Goal: Task Accomplishment & Management: Manage account settings

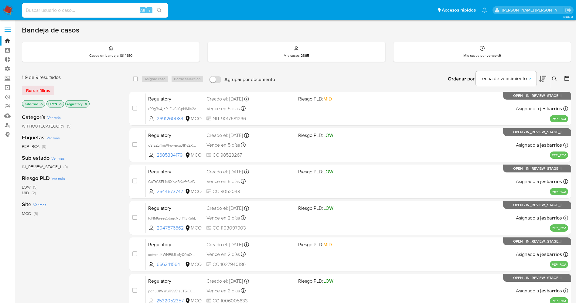
click at [5, 6] on img at bounding box center [8, 10] width 10 height 10
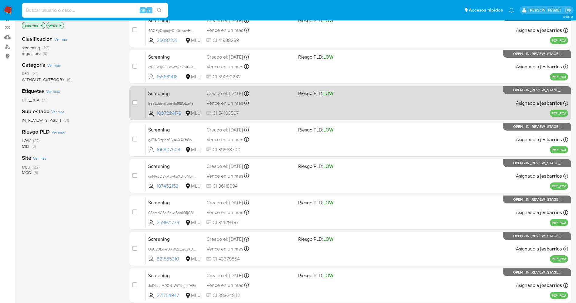
scroll to position [198, 0]
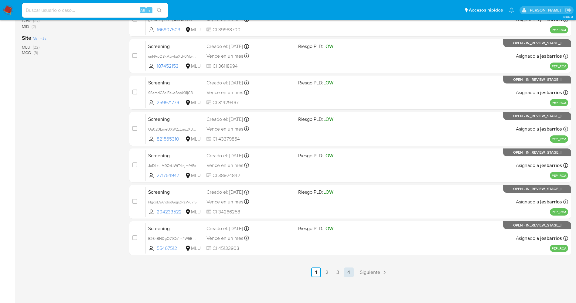
click at [350, 270] on link "4" at bounding box center [349, 272] width 10 height 10
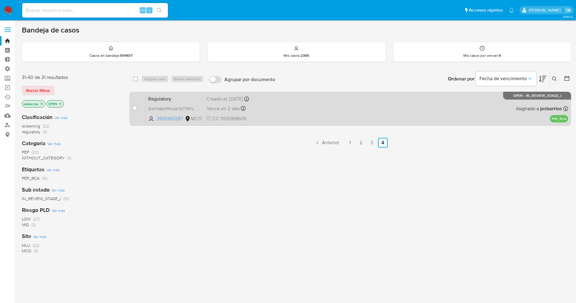
click at [432, 102] on div "Regulatory 5HH7ABAFRVcGK93TTRFzFstc 2690661287 MCO Creado el: 16/09/2025 Creado…" at bounding box center [357, 108] width 422 height 31
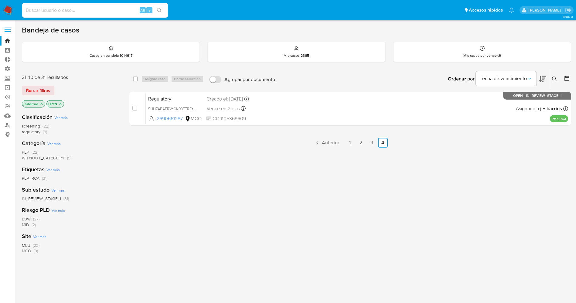
click at [8, 10] on img at bounding box center [8, 10] width 10 height 10
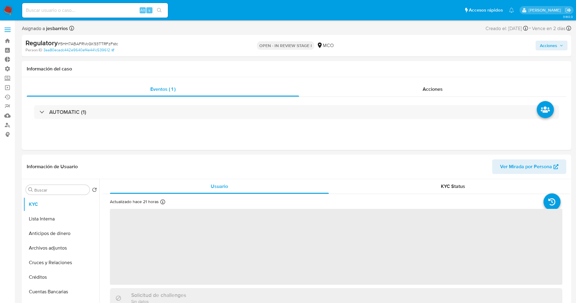
select select "10"
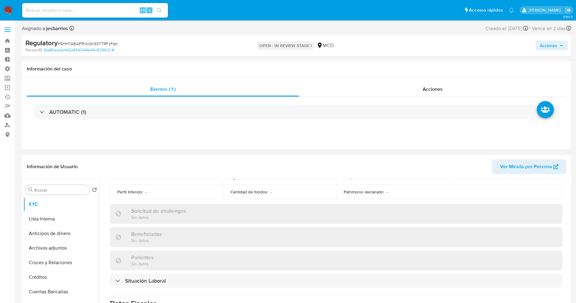
scroll to position [273, 0]
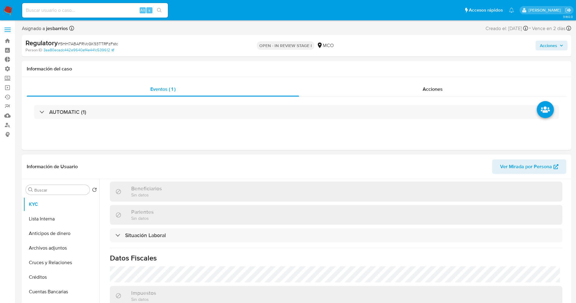
click at [182, 243] on div "Actualizado hace 21 horas Creado: 16/09/2025 10:47:14 Actualizado: 16/09/2025 1…" at bounding box center [336, 145] width 467 height 449
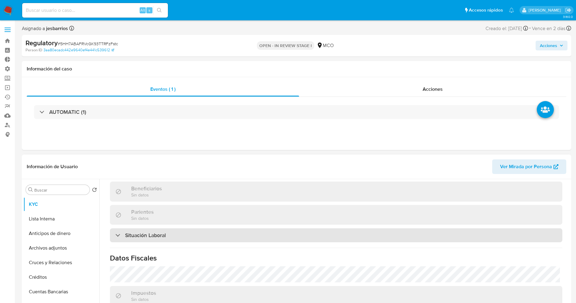
click at [182, 235] on div "Situación Laboral" at bounding box center [336, 235] width 452 height 14
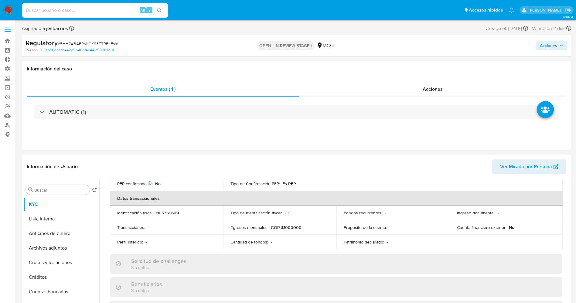
scroll to position [137, 0]
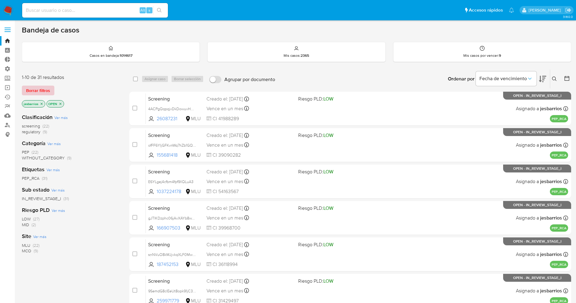
click at [29, 89] on span "Borrar filtros" at bounding box center [38, 90] width 24 height 8
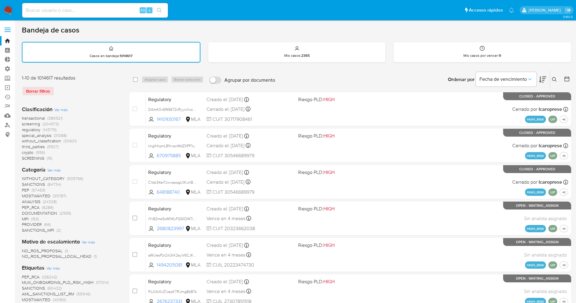
click at [554, 80] on icon at bounding box center [554, 79] width 5 height 5
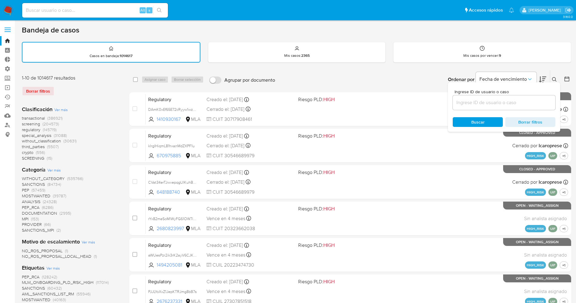
click at [502, 103] on input at bounding box center [504, 103] width 103 height 8
type input "RUafPWNzKdaTb0i30A7gXYI6"
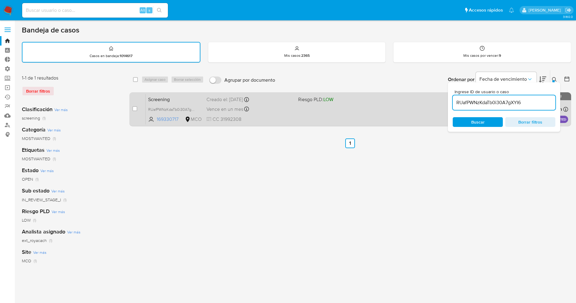
click at [284, 118] on span "CC 31992308" at bounding box center [249, 119] width 87 height 7
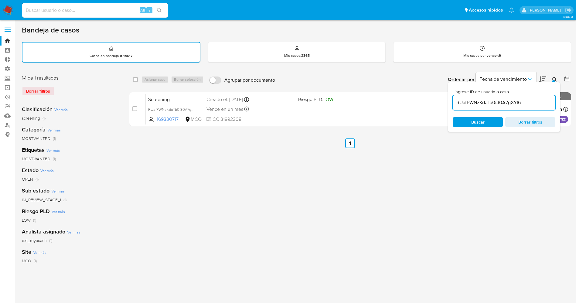
click at [8, 5] on img at bounding box center [8, 10] width 10 height 10
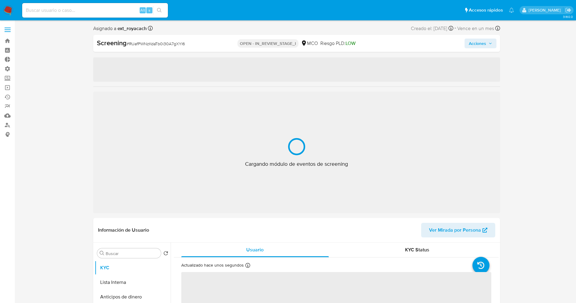
select select "10"
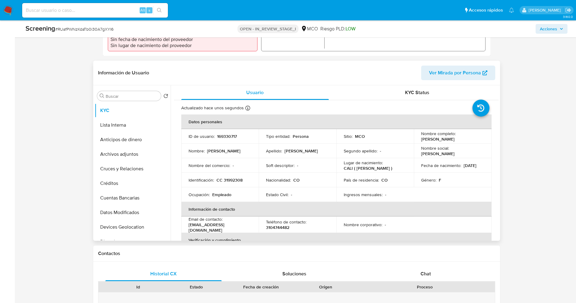
scroll to position [228, 0]
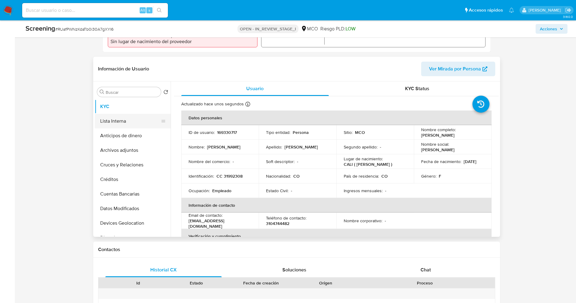
click at [105, 118] on button "Lista Interna" at bounding box center [130, 121] width 71 height 15
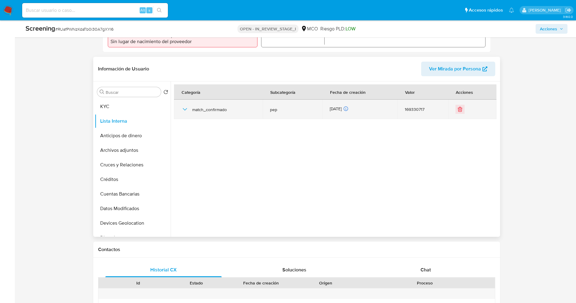
click at [462, 111] on div at bounding box center [471, 109] width 33 height 9
click at [460, 111] on icon "Eliminar" at bounding box center [460, 109] width 6 height 6
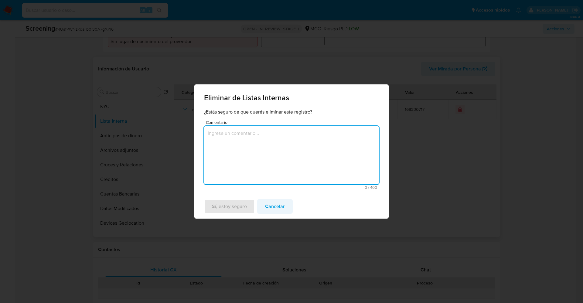
click at [274, 207] on span "Cancelar" at bounding box center [275, 206] width 20 height 13
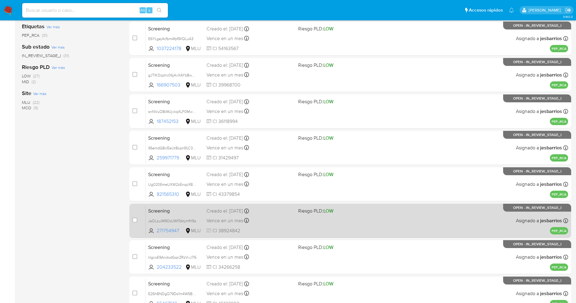
scroll to position [198, 0]
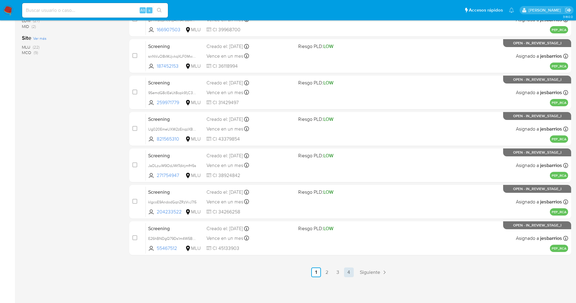
click at [349, 270] on link "4" at bounding box center [349, 272] width 10 height 10
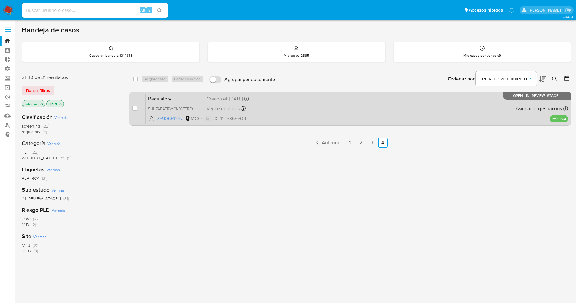
click at [287, 113] on div "Regulatory 5HH7ABAFRVcGK93TTRFzFstc 2690661287 MCO Creado el: 16/09/2025 Creado…" at bounding box center [357, 108] width 422 height 31
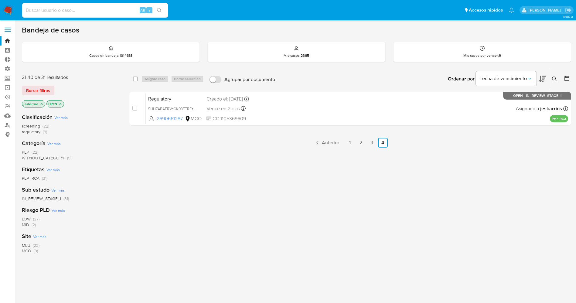
click at [8, 13] on img at bounding box center [8, 10] width 10 height 10
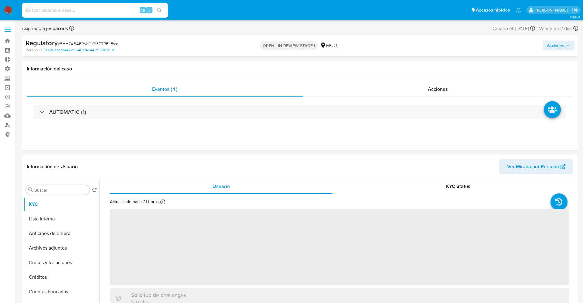
select select "10"
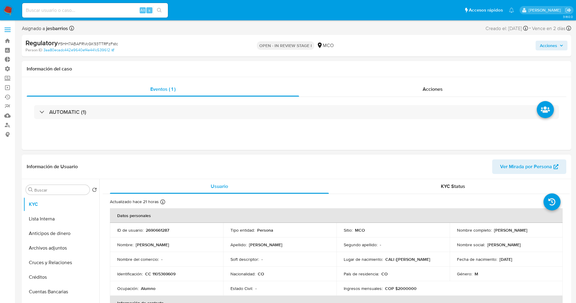
drag, startPoint x: 491, startPoint y: 229, endPoint x: 553, endPoint y: 231, distance: 61.9
click at [553, 231] on td "Nombre completo : Jacobo Lopez Mondragon" at bounding box center [505, 230] width 113 height 15
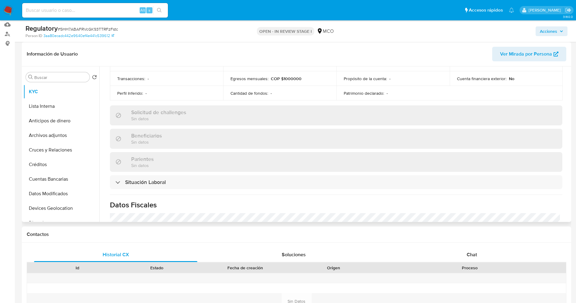
scroll to position [228, 0]
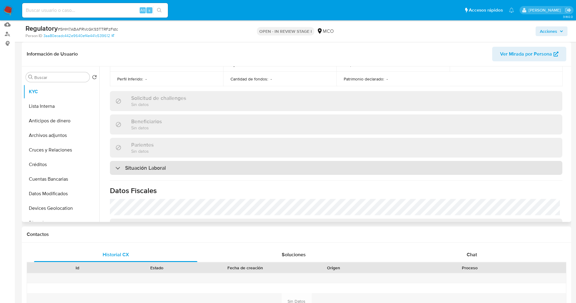
click at [176, 165] on div "Situación Laboral" at bounding box center [336, 168] width 452 height 14
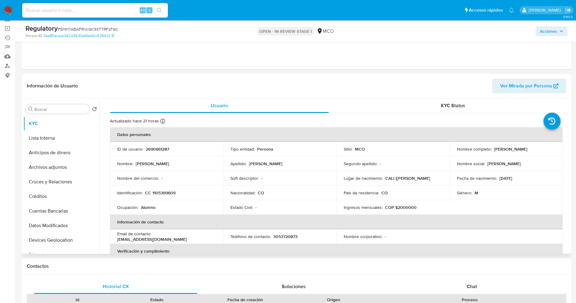
scroll to position [46, 0]
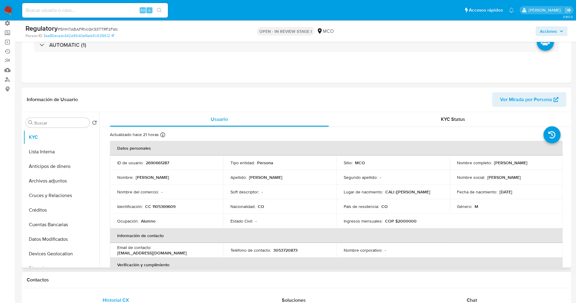
drag, startPoint x: 490, startPoint y: 164, endPoint x: 544, endPoint y: 163, distance: 54.3
click at [547, 164] on div "Nombre completo : Jacobo Lopez Mondragon" at bounding box center [506, 162] width 99 height 5
copy div "Jacobo Lopez Mondragon"
drag, startPoint x: 151, startPoint y: 208, endPoint x: 179, endPoint y: 206, distance: 27.7
click at [179, 206] on div "Identificación : CC 1105369609" at bounding box center [166, 206] width 99 height 5
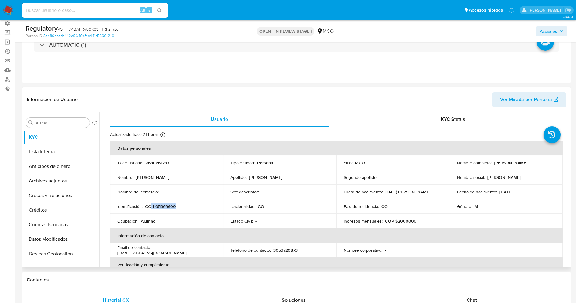
copy p "1105369609"
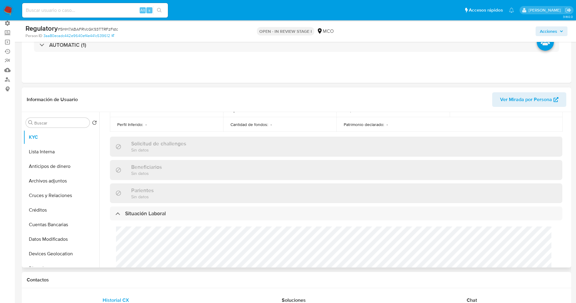
scroll to position [0, 0]
click at [154, 254] on div "Cargos directivos adicionales No tiene cargo directivo" at bounding box center [336, 262] width 452 height 84
click at [160, 239] on div "Cargos directivos adicionales No tiene cargo directivo" at bounding box center [336, 262] width 452 height 84
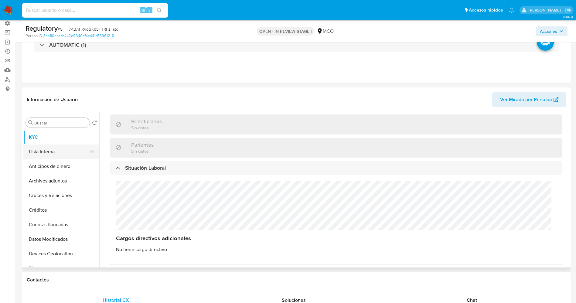
click at [42, 156] on button "Lista Interna" at bounding box center [58, 151] width 71 height 15
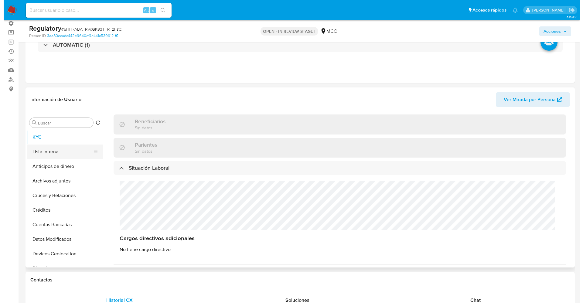
scroll to position [0, 0]
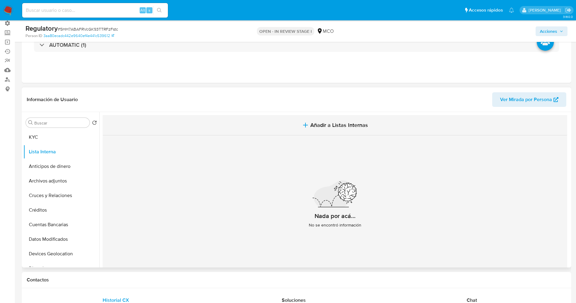
click at [339, 125] on span "Añadir a Listas Internas" at bounding box center [339, 125] width 58 height 7
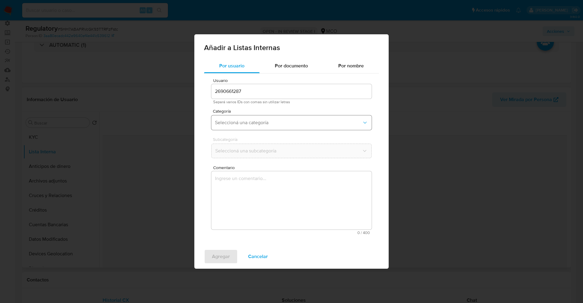
click at [277, 125] on span "Seleccioná una categoría" at bounding box center [288, 123] width 147 height 6
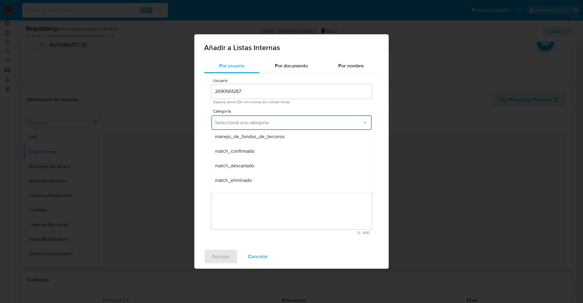
scroll to position [46, 0]
click at [265, 154] on div "match_descartado" at bounding box center [289, 151] width 149 height 15
click at [265, 127] on button "match_descartado" at bounding box center [291, 122] width 160 height 15
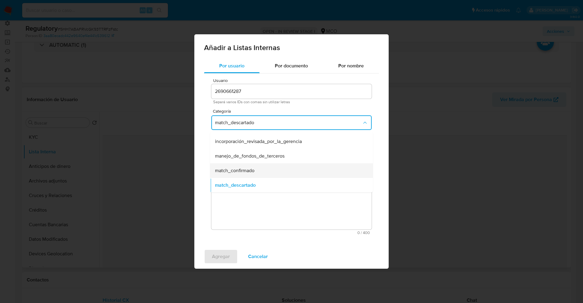
click at [261, 167] on div "match_confirmado" at bounding box center [289, 170] width 149 height 15
click at [266, 151] on span "Seleccioná una subcategoría" at bounding box center [288, 151] width 147 height 6
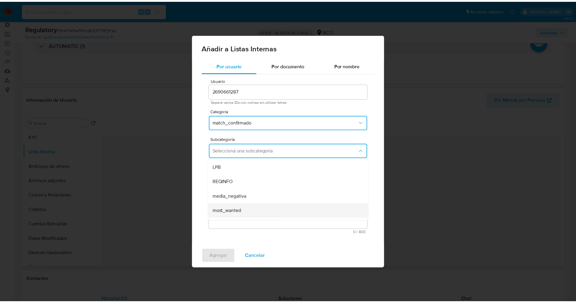
scroll to position [41, 0]
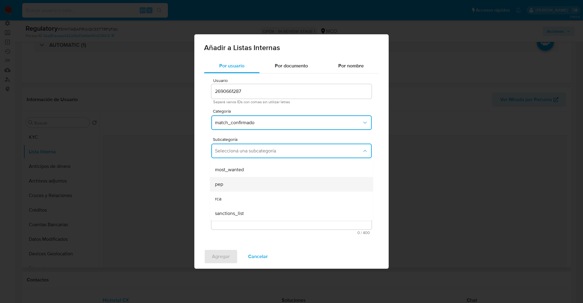
click at [266, 183] on div "pep" at bounding box center [289, 184] width 149 height 15
click at [266, 183] on textarea "Comentario" at bounding box center [291, 200] width 160 height 58
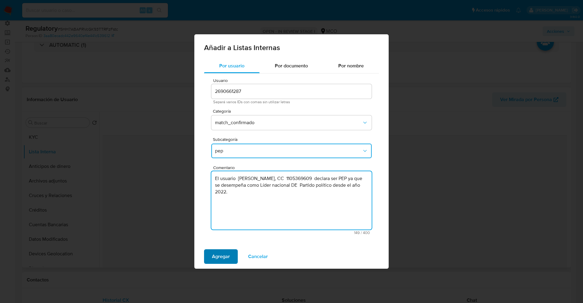
type textarea "El usuario Jacobo Lopez Mondragon, CC 1105369609 declara ser PEP ya que se dese…"
click at [217, 258] on span "Agregar" at bounding box center [221, 256] width 18 height 13
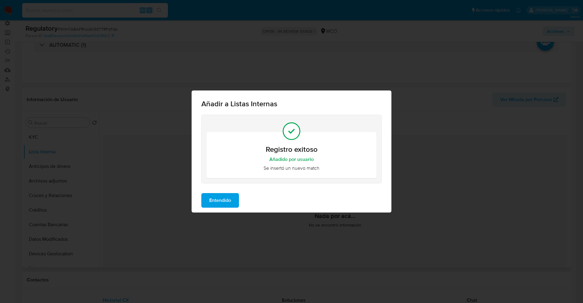
click at [233, 204] on button "Entendido" at bounding box center [220, 200] width 38 height 15
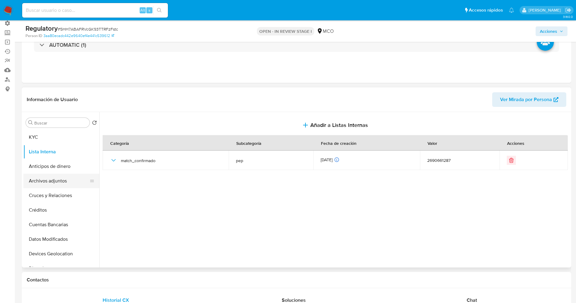
click at [53, 181] on button "Archivos adjuntos" at bounding box center [58, 181] width 71 height 15
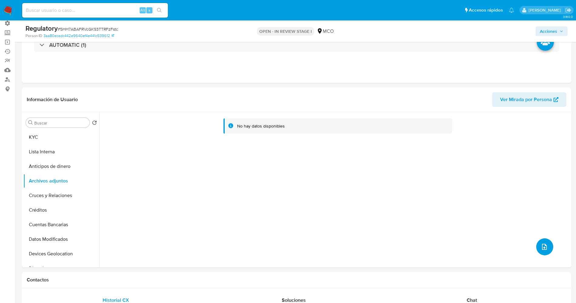
click at [544, 243] on icon "upload-file" at bounding box center [544, 246] width 7 height 7
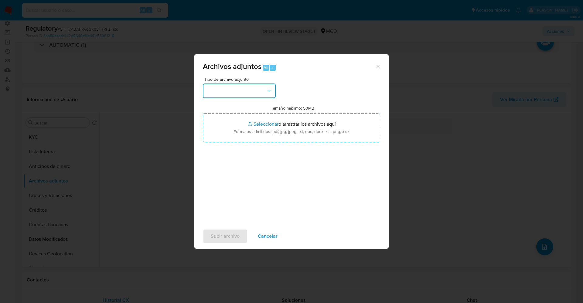
click at [233, 89] on button "button" at bounding box center [239, 90] width 73 height 15
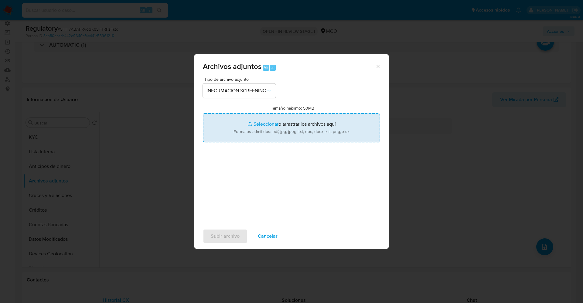
type input "C:\fakepath\CaseDossierReport_5jb71f2mqe0n1k0vz592zdeua.pdf"
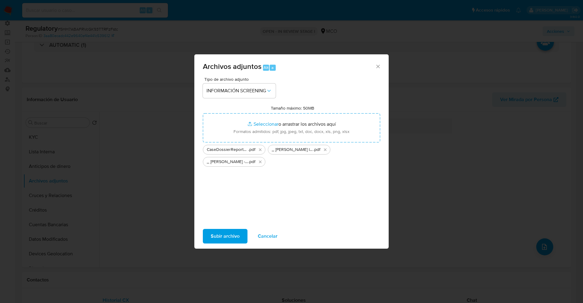
click at [221, 228] on div "Subir archivo Cancelar" at bounding box center [291, 236] width 194 height 23
click at [223, 235] on span "Subir archivo" at bounding box center [225, 235] width 29 height 13
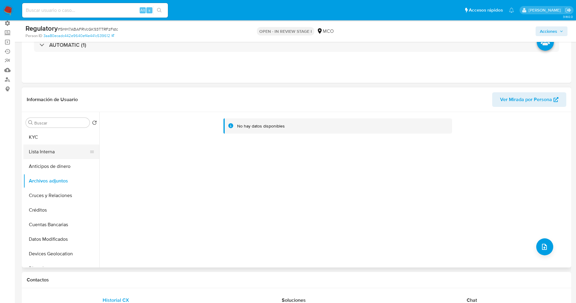
click at [48, 147] on button "Lista Interna" at bounding box center [58, 151] width 71 height 15
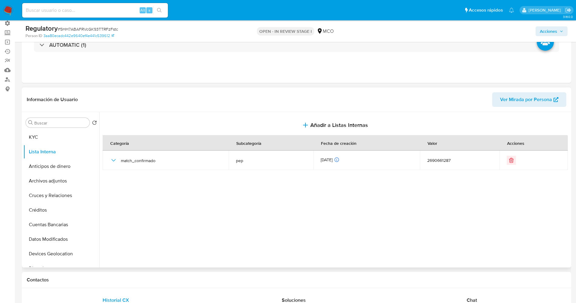
scroll to position [0, 0]
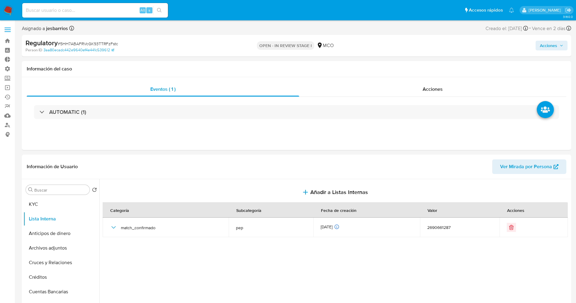
click at [555, 50] on span "Acciones" at bounding box center [548, 46] width 17 height 10
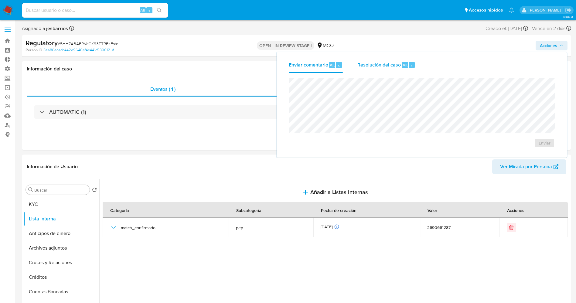
click at [377, 61] on span "Resolución del caso" at bounding box center [378, 64] width 43 height 7
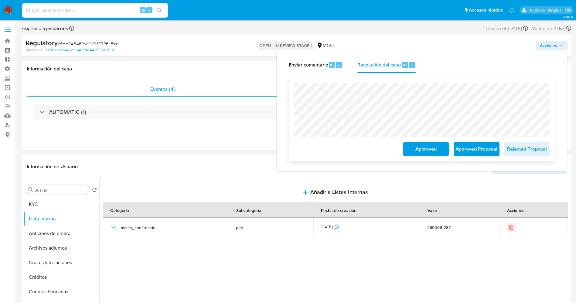
click at [481, 151] on span "Approved Proposal" at bounding box center [476, 148] width 30 height 13
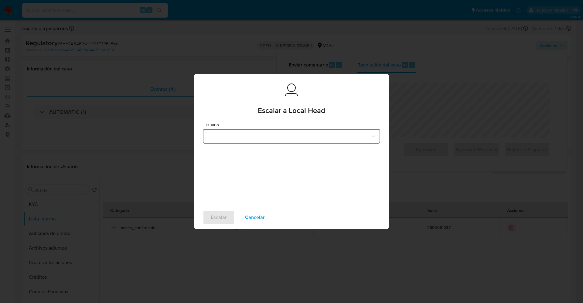
click at [269, 134] on button "button" at bounding box center [291, 136] width 177 height 15
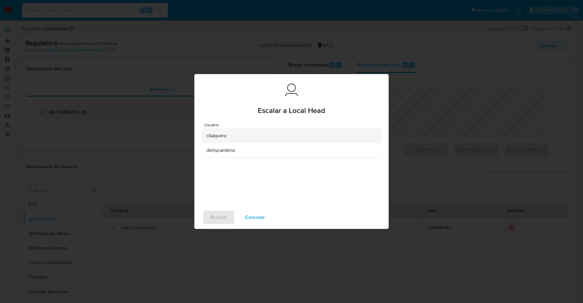
click at [261, 139] on div "cbaquero" at bounding box center [289, 135] width 166 height 15
click at [220, 217] on span "Escalar" at bounding box center [219, 217] width 16 height 13
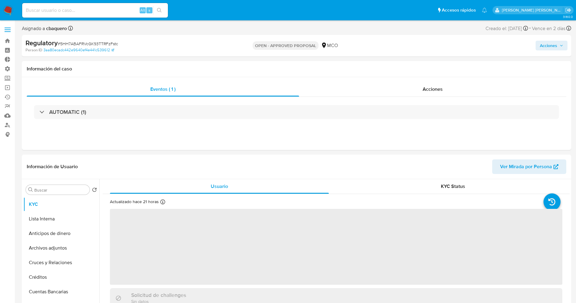
select select "10"
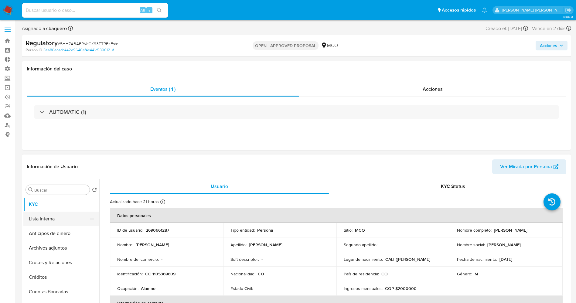
click at [56, 219] on button "Lista Interna" at bounding box center [58, 219] width 71 height 15
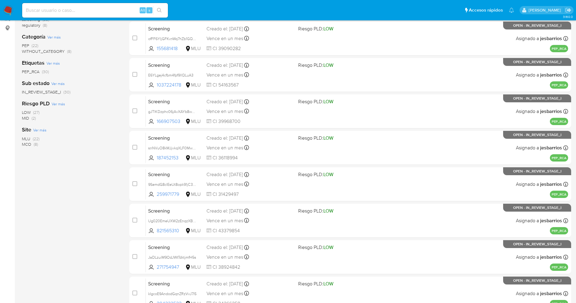
scroll to position [198, 0]
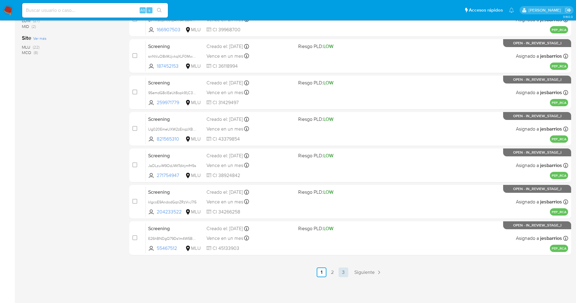
click at [342, 272] on link "3" at bounding box center [343, 272] width 10 height 10
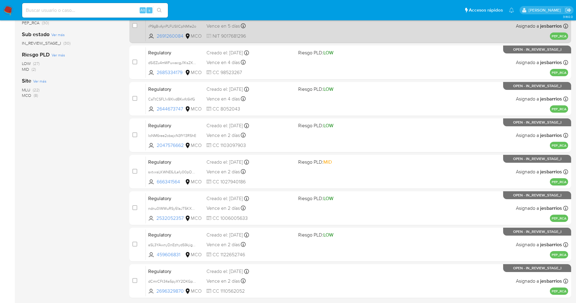
scroll to position [198, 0]
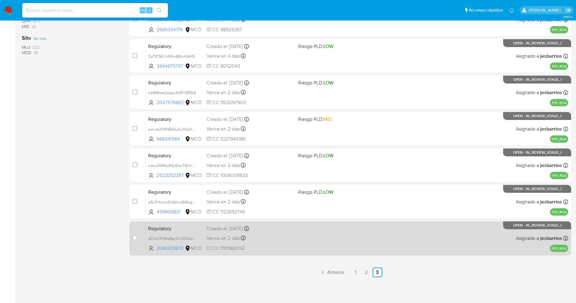
click at [296, 233] on div "Regulatory dCmrCFt34a5pyXY2OKGpzZBl 2696329870 MCO Creado el: 16/09/2025 Creado…" at bounding box center [357, 238] width 422 height 31
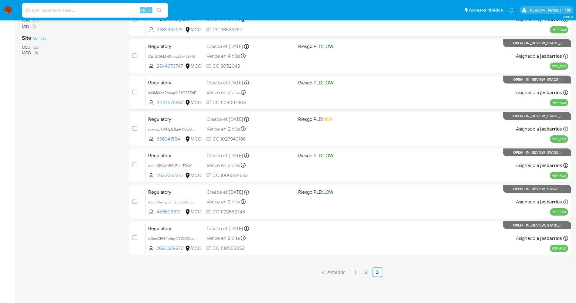
click at [10, 6] on img at bounding box center [8, 10] width 10 height 10
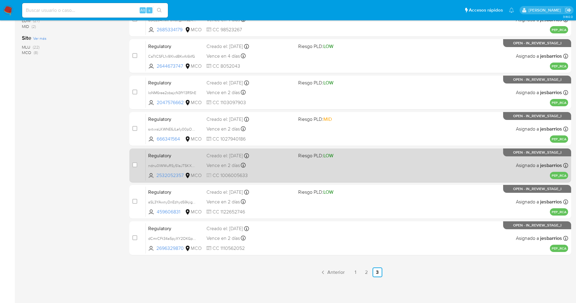
scroll to position [0, 0]
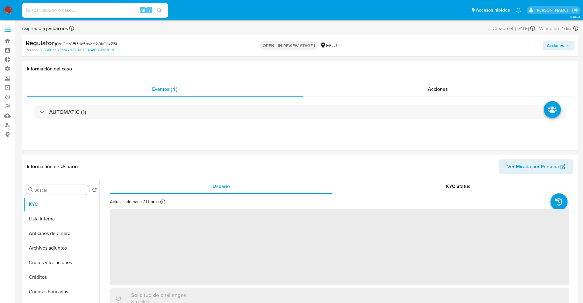
select select "10"
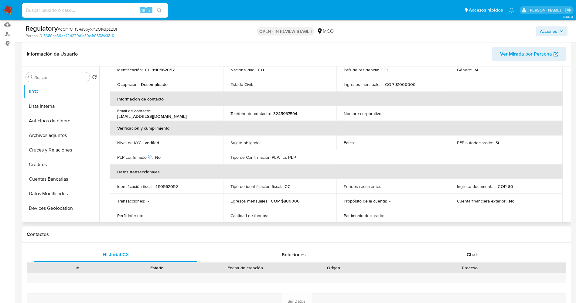
scroll to position [228, 0]
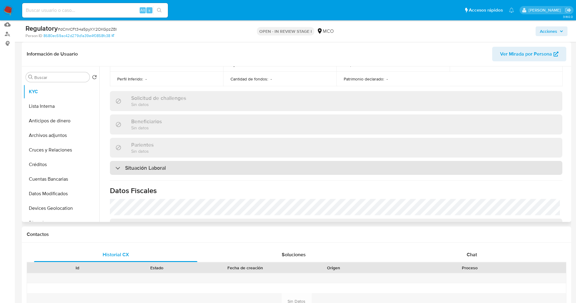
click at [149, 175] on div "Situación Laboral" at bounding box center [336, 168] width 452 height 14
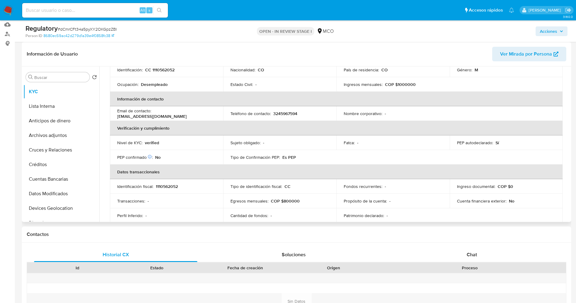
scroll to position [0, 0]
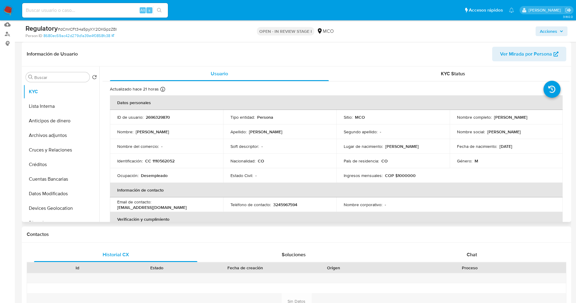
drag, startPoint x: 493, startPoint y: 117, endPoint x: 548, endPoint y: 118, distance: 55.9
click at [548, 118] on div "Nombre completo : [PERSON_NAME]" at bounding box center [506, 116] width 99 height 5
copy p "[PERSON_NAME]"
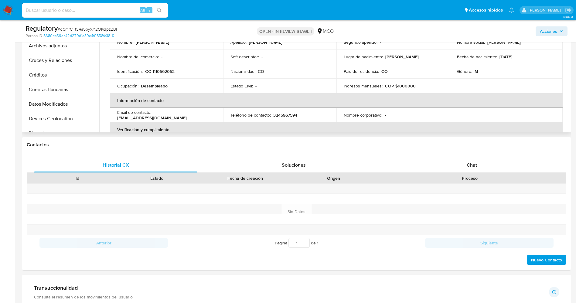
scroll to position [137, 0]
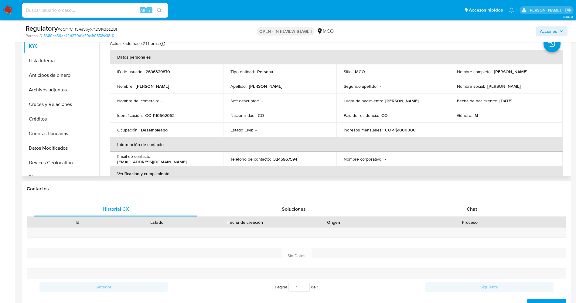
copy p "[PERSON_NAME]"
drag, startPoint x: 152, startPoint y: 116, endPoint x: 177, endPoint y: 116, distance: 24.9
click at [177, 116] on div "Identificación : CC 1110562052" at bounding box center [166, 115] width 99 height 5
copy p "1110562052"
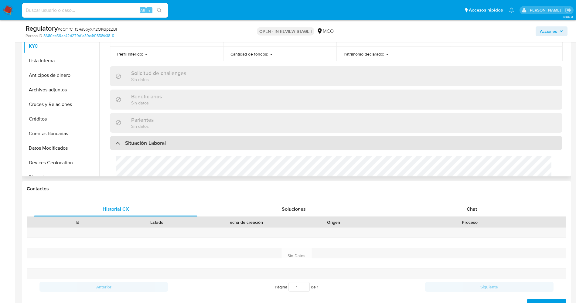
scroll to position [228, 0]
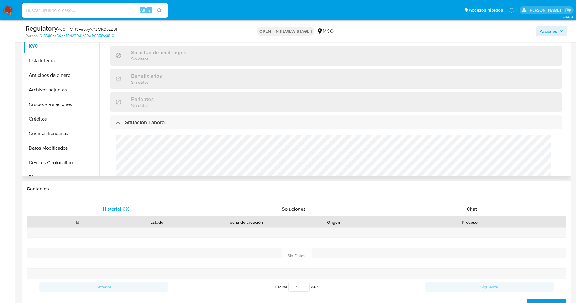
click at [146, 166] on div "Cargos directivos adicionales No tiene cargo directivo" at bounding box center [336, 171] width 452 height 84
click at [52, 58] on button "Lista Interna" at bounding box center [58, 60] width 71 height 15
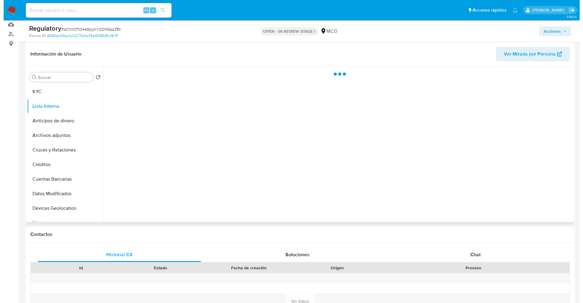
scroll to position [46, 0]
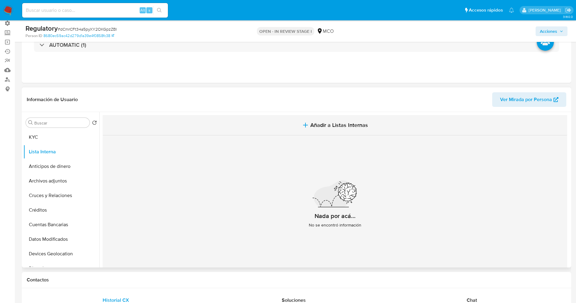
click at [347, 126] on span "Añadir a Listas Internas" at bounding box center [339, 125] width 58 height 7
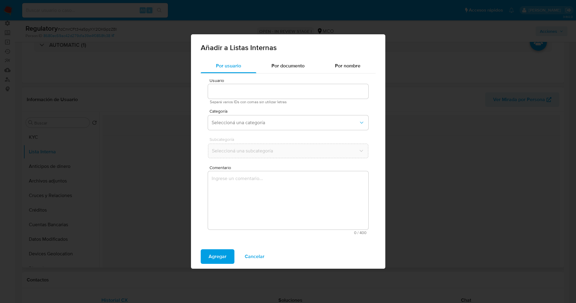
type input "2696329870"
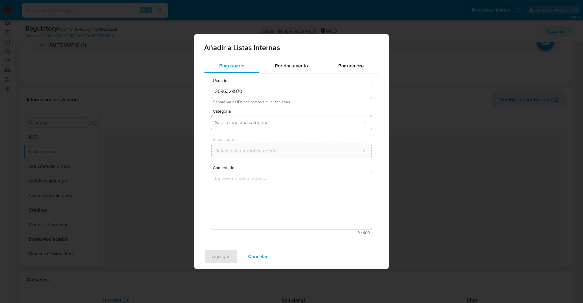
click at [260, 117] on button "Seleccioná una categoría" at bounding box center [291, 122] width 160 height 15
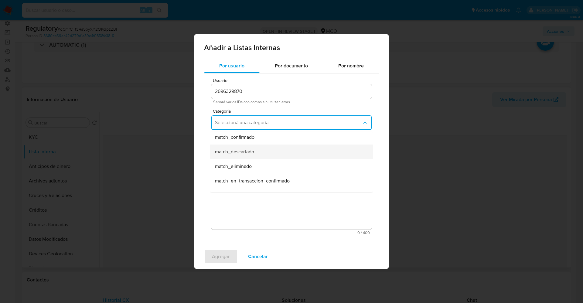
click at [259, 152] on div "match_descartado" at bounding box center [289, 151] width 149 height 15
click at [257, 147] on button "Seleccioná una subcategoría" at bounding box center [291, 151] width 160 height 15
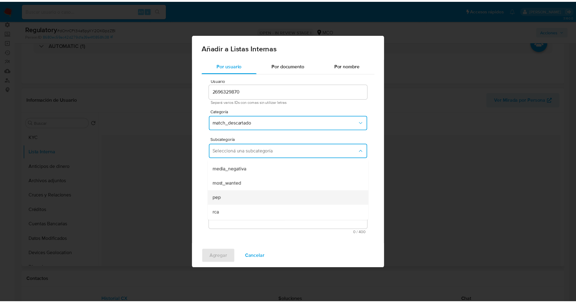
scroll to position [41, 0]
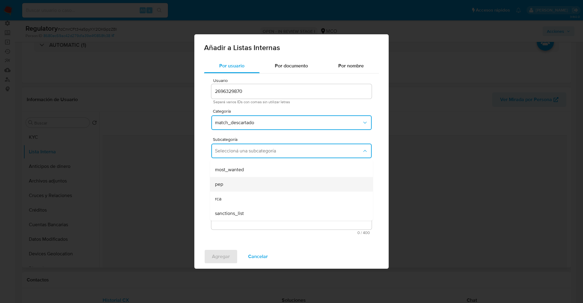
click at [233, 188] on div "pep" at bounding box center [289, 184] width 149 height 15
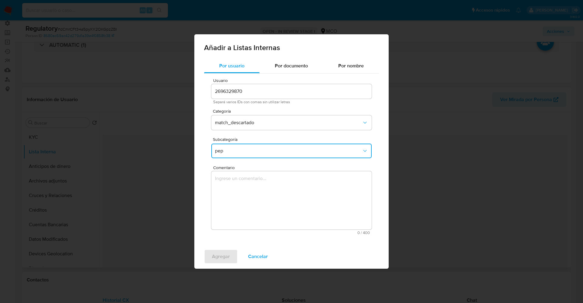
click at [233, 188] on textarea "Comentario" at bounding box center [291, 200] width 160 height 58
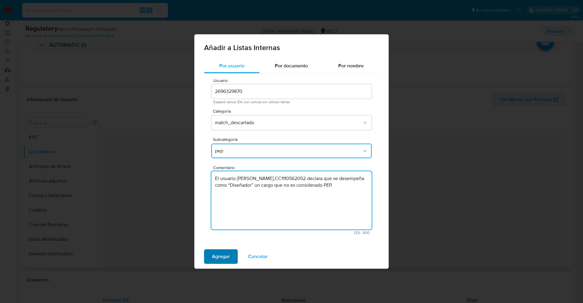
type textarea "El usuario Samuel Esteban Serna Molina,CC1110562052 declara que se desempeña co…"
click at [221, 253] on span "Agregar" at bounding box center [221, 256] width 18 height 13
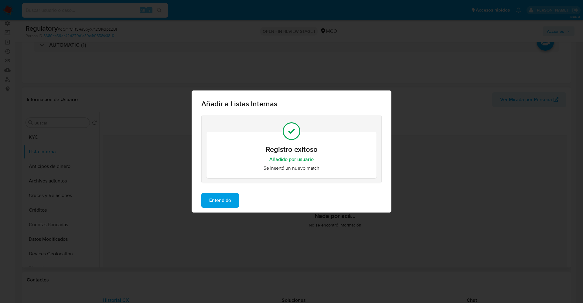
click at [212, 200] on span "Entendido" at bounding box center [220, 200] width 22 height 13
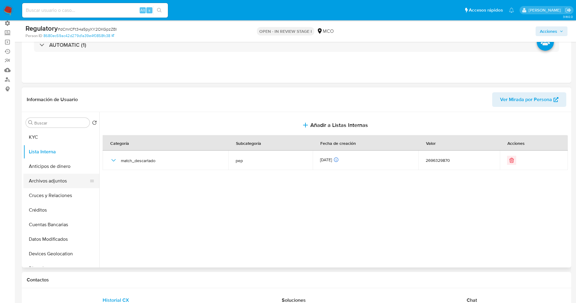
click at [56, 180] on button "Archivos adjuntos" at bounding box center [58, 181] width 71 height 15
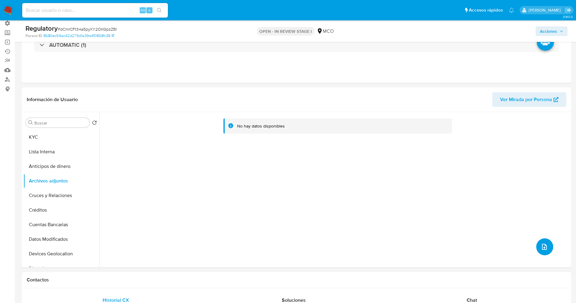
click at [544, 247] on icon "upload-file" at bounding box center [544, 246] width 7 height 7
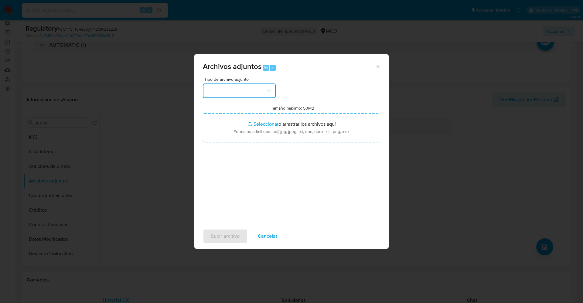
click at [266, 92] on icon "button" at bounding box center [269, 91] width 6 height 6
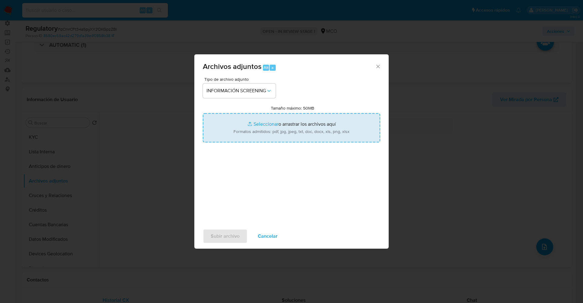
type input "C:\fakepath\CaseDossierReport_5jb89z6razy61k0w66mmv37dp.pdf"
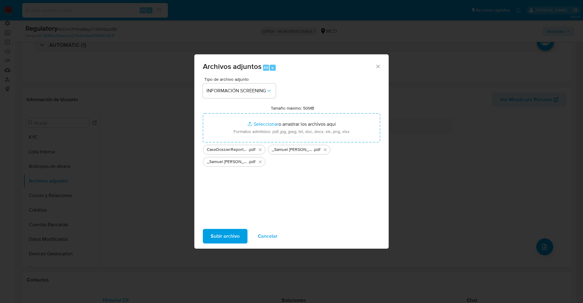
click at [227, 237] on span "Subir archivo" at bounding box center [225, 235] width 29 height 13
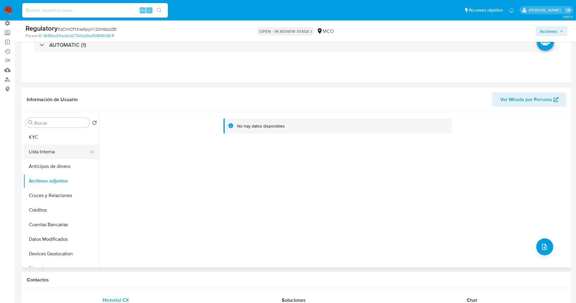
click at [57, 148] on button "Lista Interna" at bounding box center [58, 151] width 71 height 15
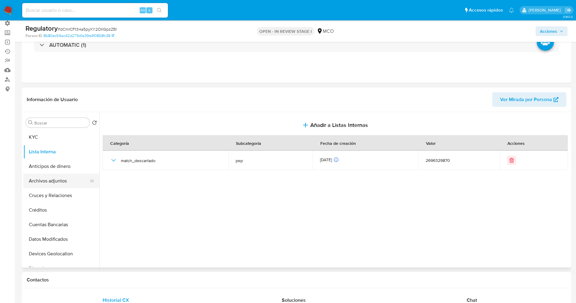
click at [54, 174] on button "Archivos adjuntos" at bounding box center [58, 181] width 71 height 15
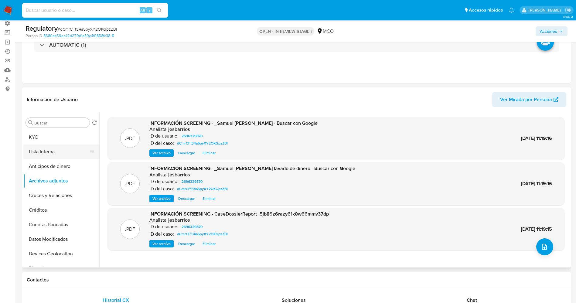
click at [48, 149] on button "Lista Interna" at bounding box center [58, 151] width 71 height 15
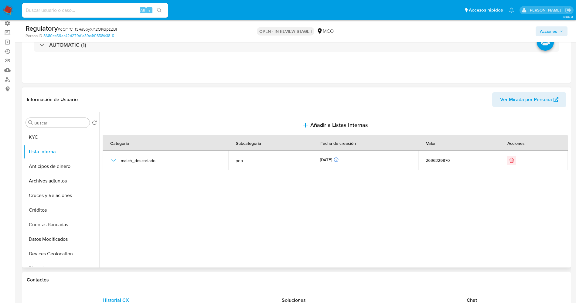
scroll to position [0, 0]
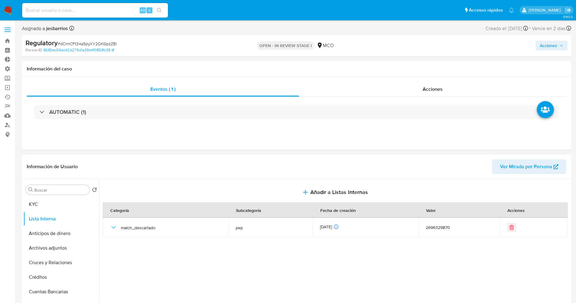
click at [553, 49] on span "Acciones" at bounding box center [548, 46] width 17 height 10
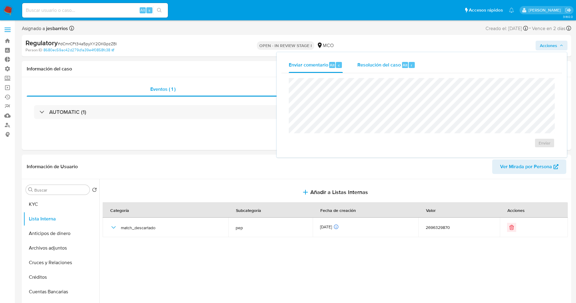
click at [375, 67] on span "Resolución del caso" at bounding box center [378, 64] width 43 height 7
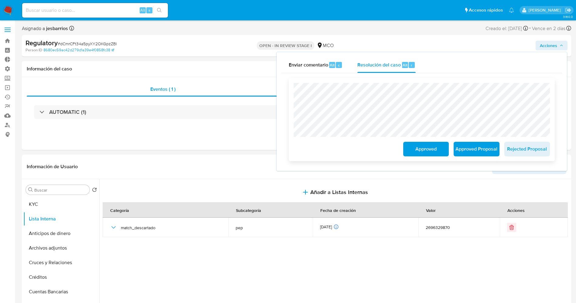
click at [427, 150] on span "Approved" at bounding box center [426, 148] width 30 height 13
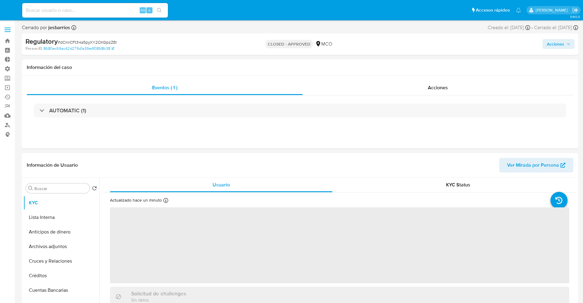
select select "10"
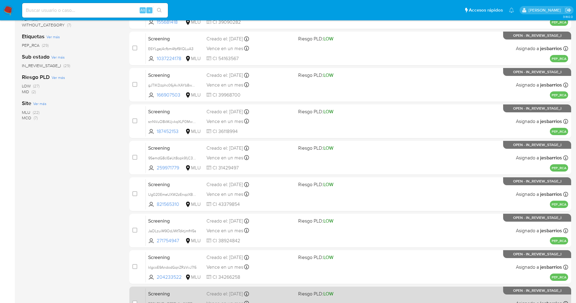
scroll to position [198, 0]
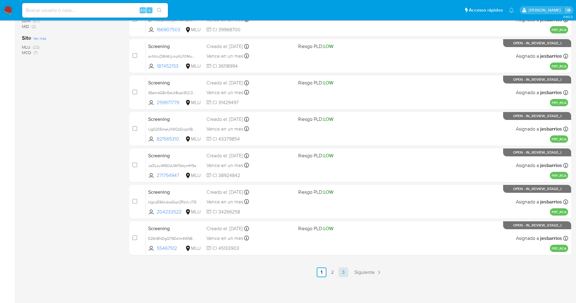
click at [344, 271] on link "3" at bounding box center [343, 272] width 10 height 10
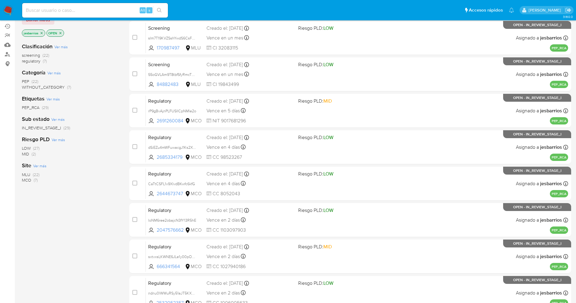
scroll to position [162, 0]
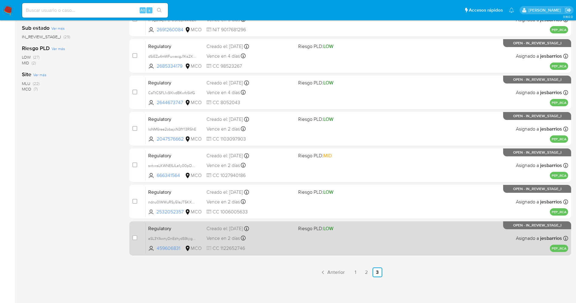
click at [327, 241] on div "Regulatory aSL3YAwnyDnEzhydS9kjigTG 459606831 MCO Riesgo PLD: LOW Creado el: [D…" at bounding box center [357, 238] width 422 height 31
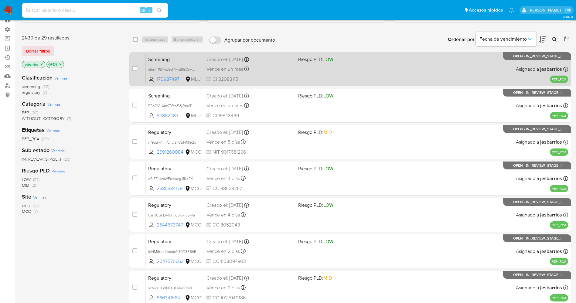
scroll to position [0, 0]
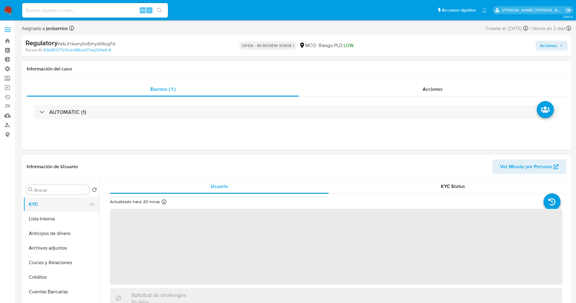
select select "10"
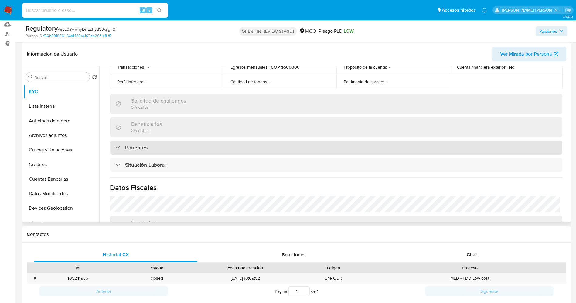
scroll to position [228, 0]
click at [262, 143] on div "Parientes" at bounding box center [336, 147] width 452 height 14
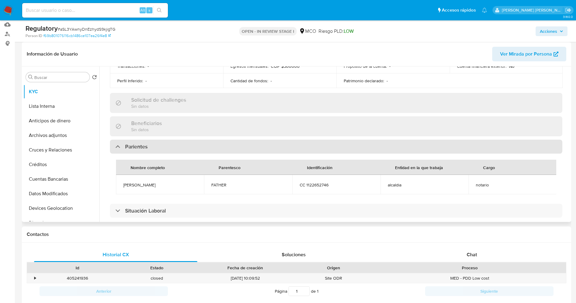
click at [262, 143] on div "Parientes" at bounding box center [336, 147] width 452 height 14
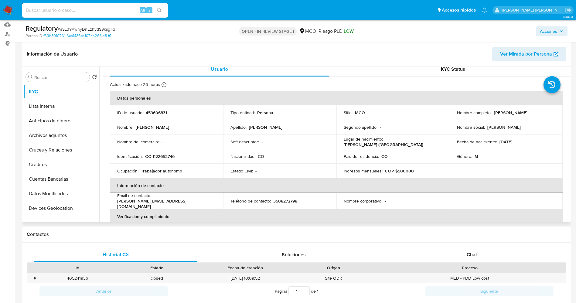
scroll to position [0, 0]
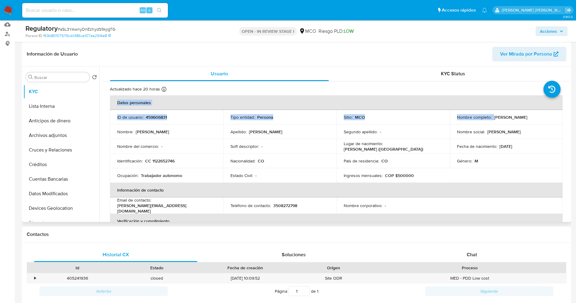
drag, startPoint x: 540, startPoint y: 118, endPoint x: 561, endPoint y: 120, distance: 21.3
click at [561, 120] on div "Actualizado hace 20 horas Creado: [DATE] 19:50:16 Actualizado: [DATE] 14:52:46 …" at bounding box center [336, 303] width 467 height 445
drag, startPoint x: 537, startPoint y: 117, endPoint x: 490, endPoint y: 118, distance: 46.4
click at [490, 118] on div "Nombre completo : [PERSON_NAME]" at bounding box center [506, 116] width 99 height 5
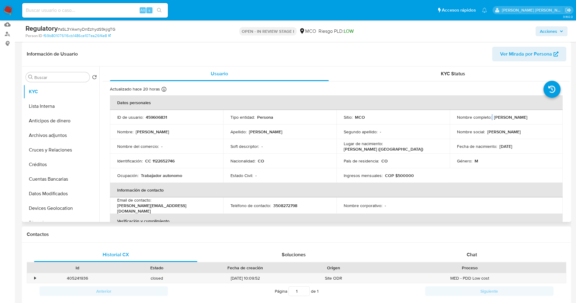
click at [491, 118] on div "Nombre completo : [PERSON_NAME]" at bounding box center [506, 116] width 99 height 5
drag, startPoint x: 493, startPoint y: 117, endPoint x: 560, endPoint y: 115, distance: 67.4
click at [560, 115] on td "Nombre completo : [PERSON_NAME]" at bounding box center [505, 117] width 113 height 15
copy p "[PERSON_NAME]"
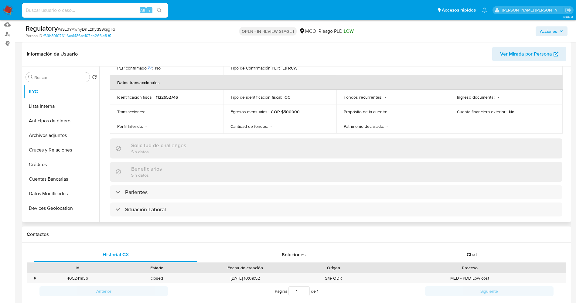
scroll to position [228, 0]
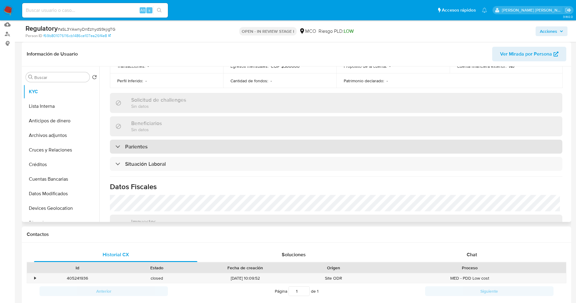
click at [145, 145] on h3 "Parientes" at bounding box center [136, 146] width 22 height 7
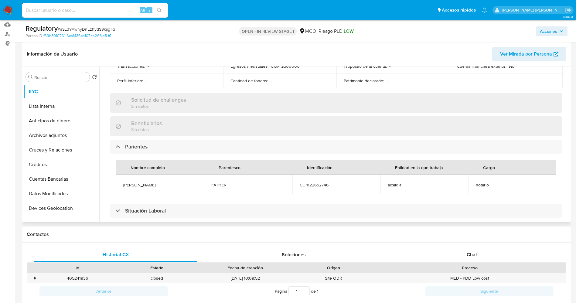
drag, startPoint x: 144, startPoint y: 182, endPoint x: 159, endPoint y: 180, distance: 14.7
click at [167, 182] on span "[PERSON_NAME]" at bounding box center [159, 184] width 73 height 5
copy span "[PERSON_NAME]"
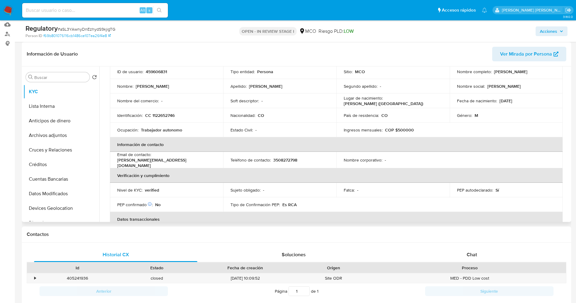
scroll to position [0, 0]
